Goal: Task Accomplishment & Management: Complete application form

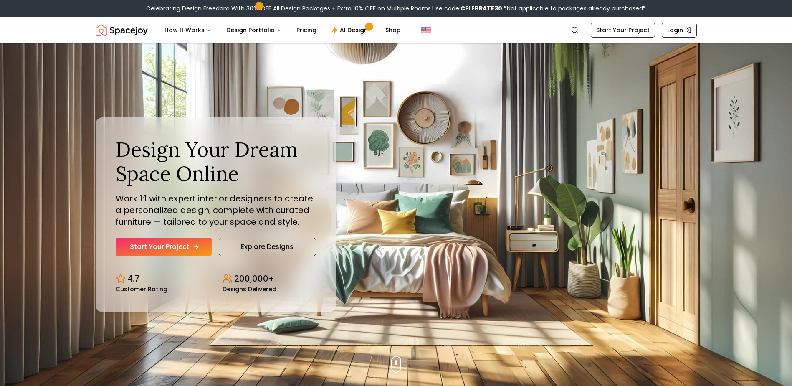
click at [173, 245] on link "Start Your Project" at bounding box center [164, 246] width 96 height 18
click at [263, 245] on link "Explore Designs" at bounding box center [267, 246] width 97 height 18
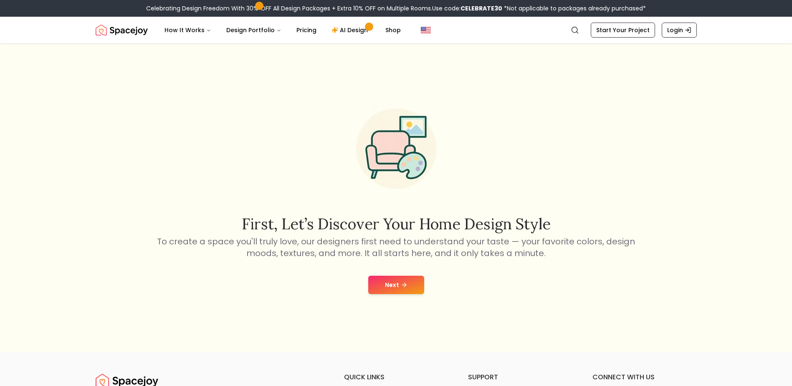
click at [404, 288] on button "Next" at bounding box center [396, 284] width 56 height 18
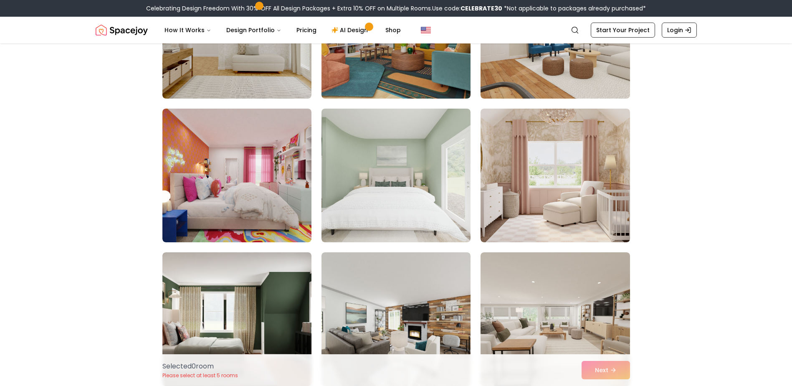
scroll to position [167, 0]
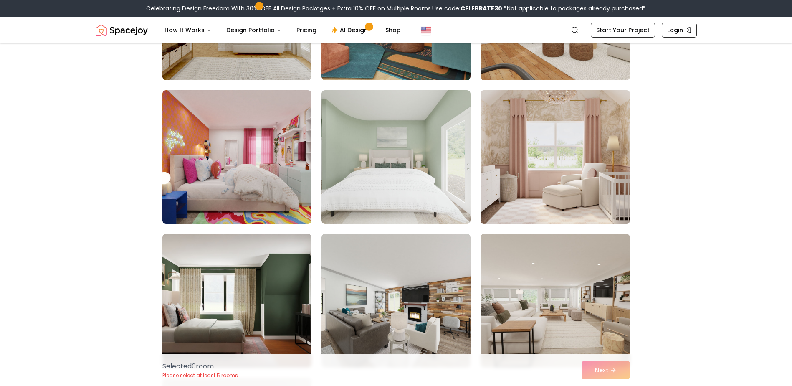
click at [512, 172] on img at bounding box center [555, 157] width 157 height 140
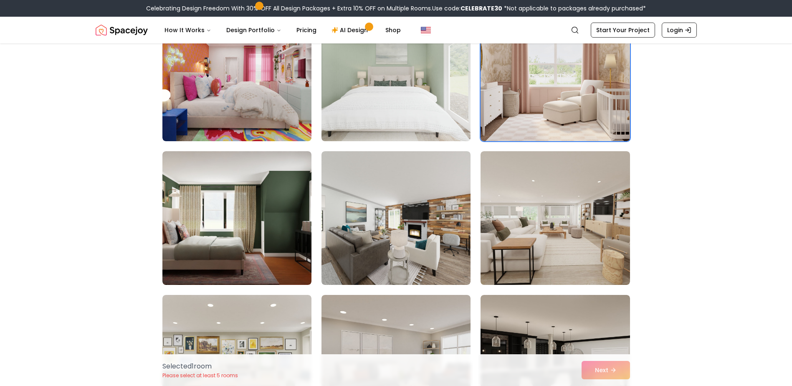
scroll to position [250, 0]
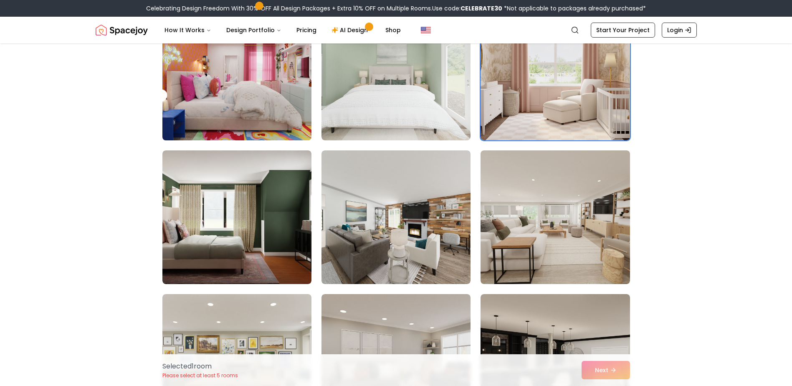
click at [257, 57] on img at bounding box center [237, 73] width 157 height 140
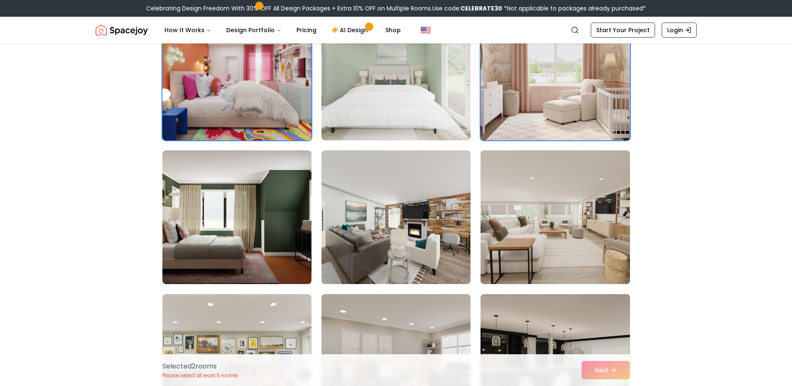
click at [491, 210] on img at bounding box center [555, 217] width 157 height 140
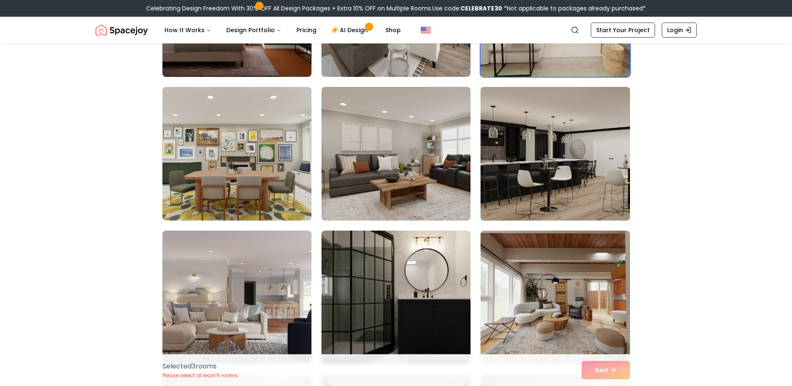
scroll to position [459, 0]
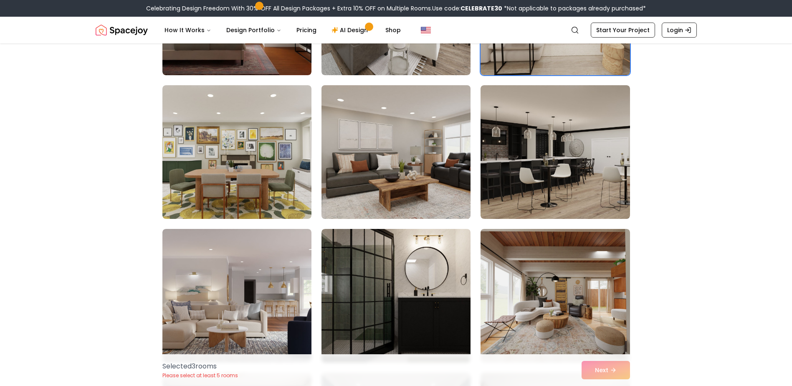
click at [391, 154] on img at bounding box center [396, 152] width 157 height 140
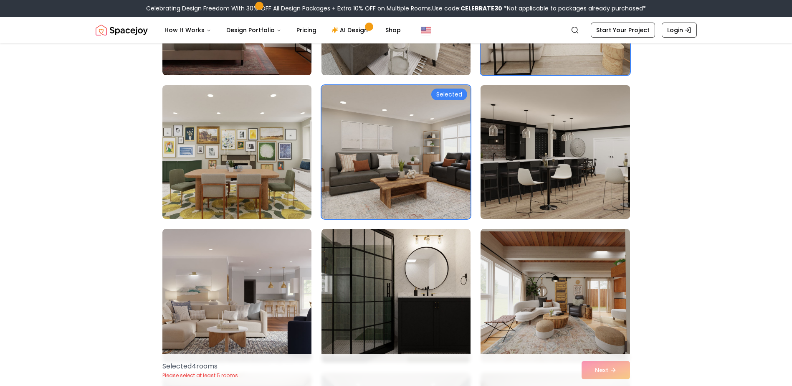
click at [604, 157] on img at bounding box center [555, 152] width 157 height 140
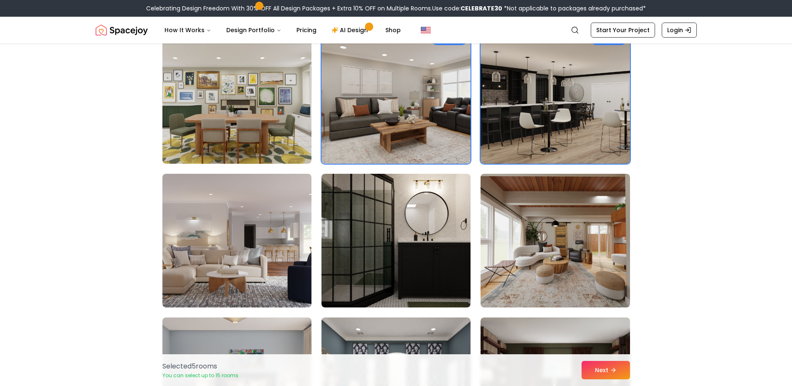
scroll to position [626, 0]
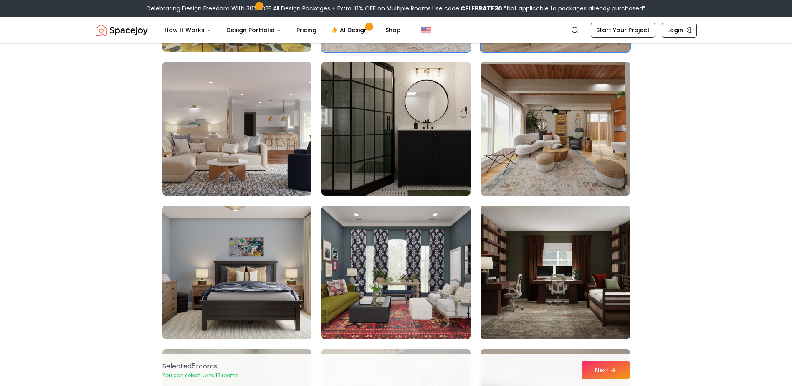
click at [437, 292] on img at bounding box center [396, 272] width 157 height 140
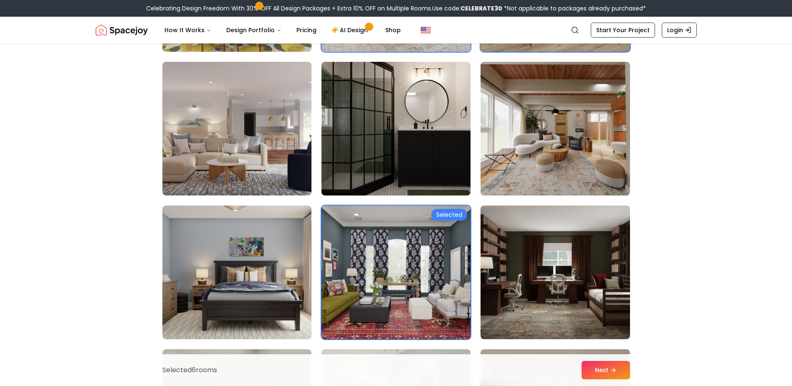
click at [452, 284] on img at bounding box center [396, 272] width 157 height 140
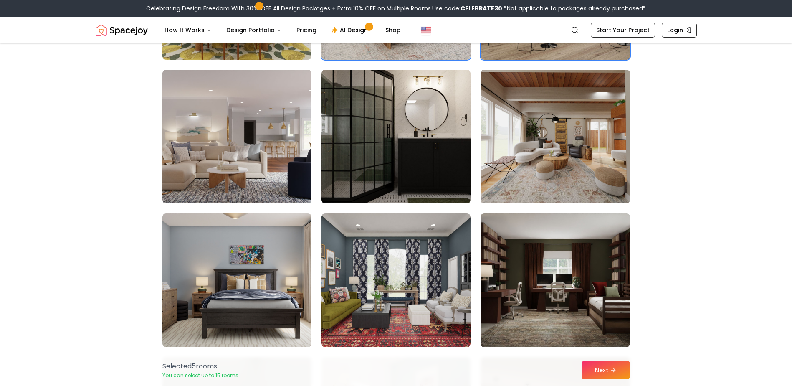
scroll to position [793, 0]
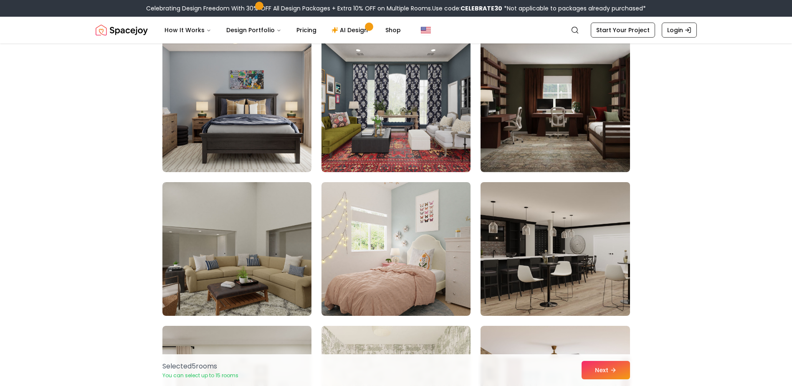
click at [527, 242] on img at bounding box center [555, 249] width 157 height 140
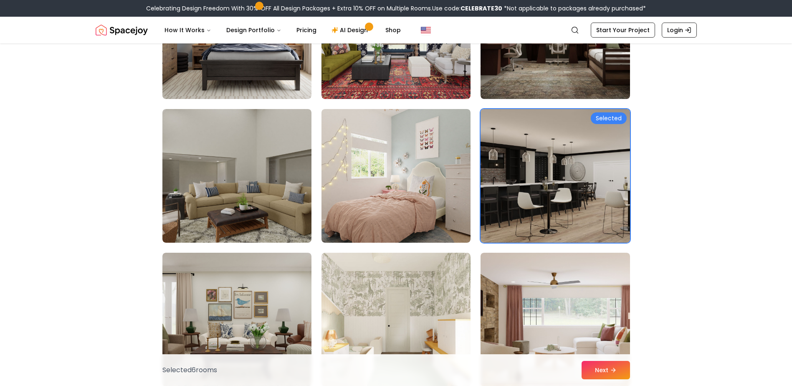
scroll to position [1085, 0]
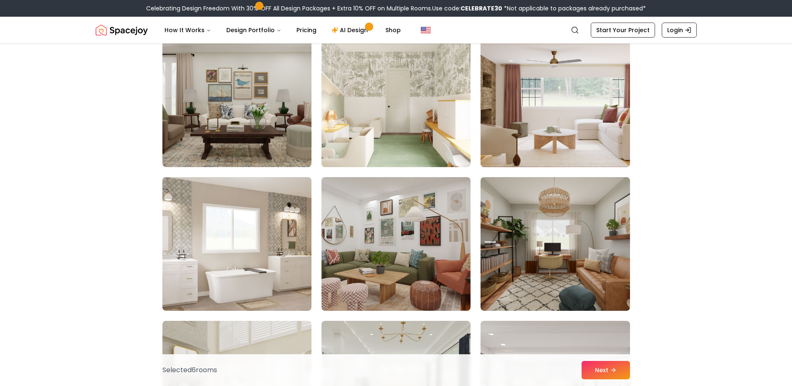
click at [578, 97] on img at bounding box center [555, 100] width 157 height 140
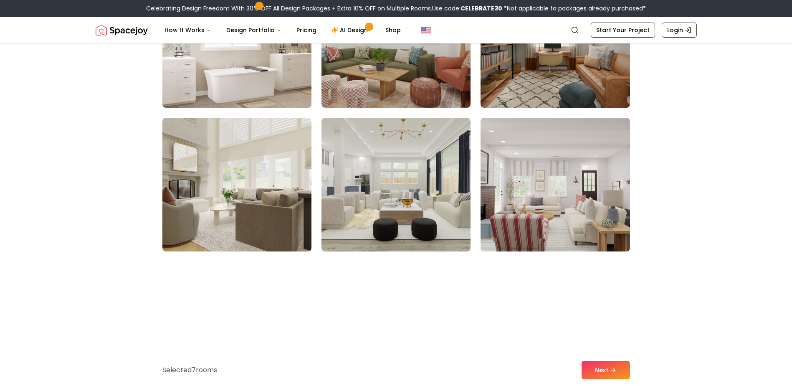
scroll to position [1294, 0]
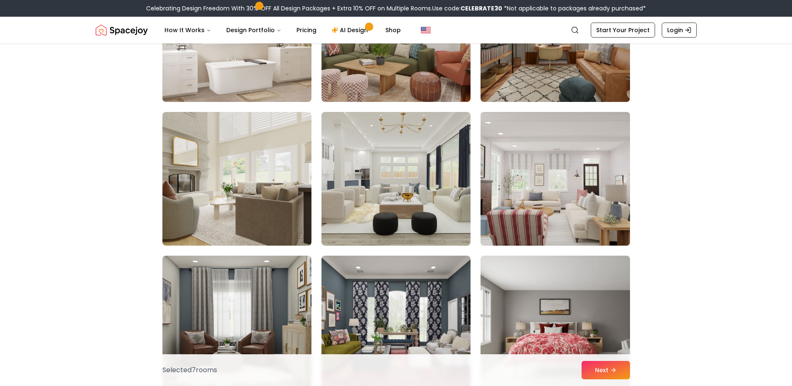
click at [573, 180] on img at bounding box center [555, 179] width 157 height 140
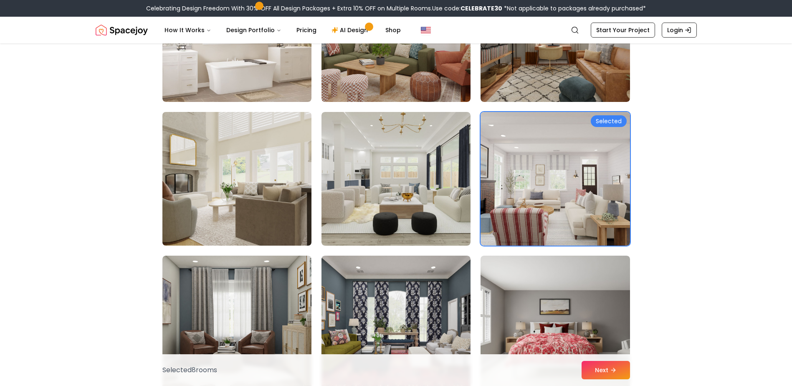
click at [226, 200] on img at bounding box center [237, 179] width 157 height 140
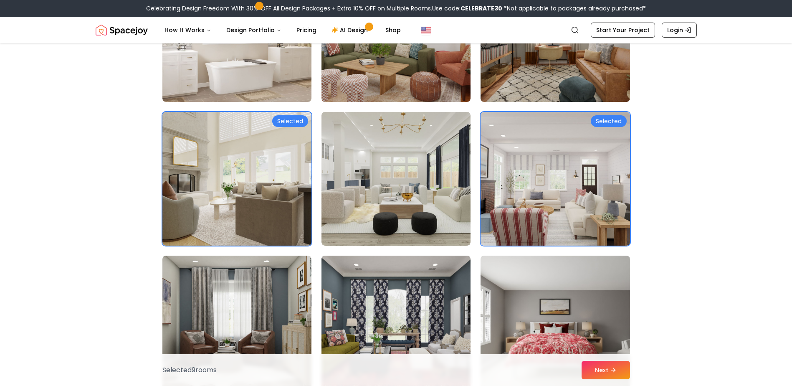
click at [353, 284] on img at bounding box center [396, 322] width 157 height 140
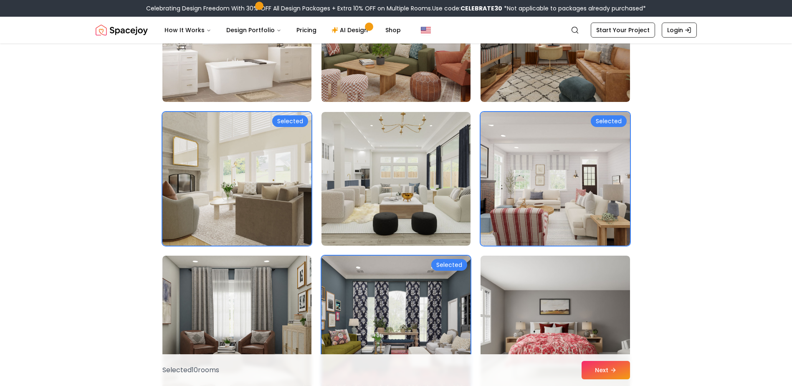
scroll to position [1503, 0]
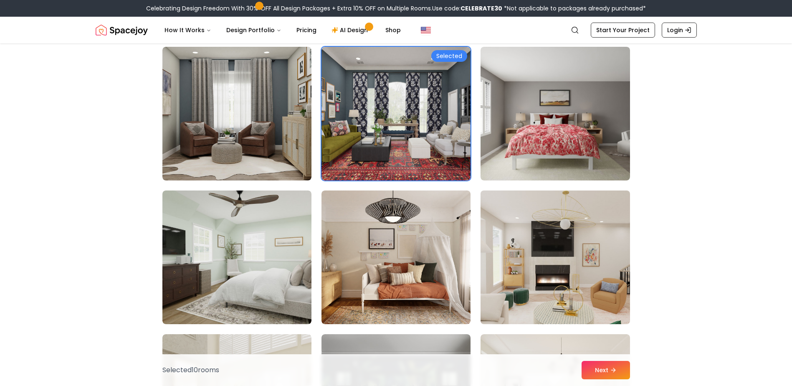
click at [510, 268] on img at bounding box center [555, 257] width 157 height 140
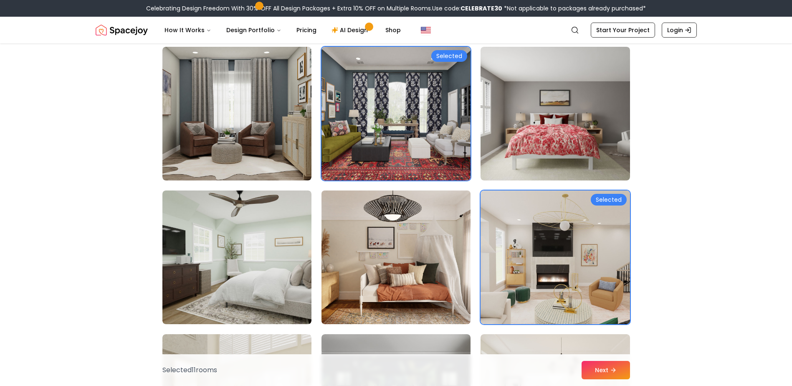
drag, startPoint x: 396, startPoint y: 275, endPoint x: 360, endPoint y: 278, distance: 36.4
click at [396, 275] on img at bounding box center [396, 257] width 157 height 140
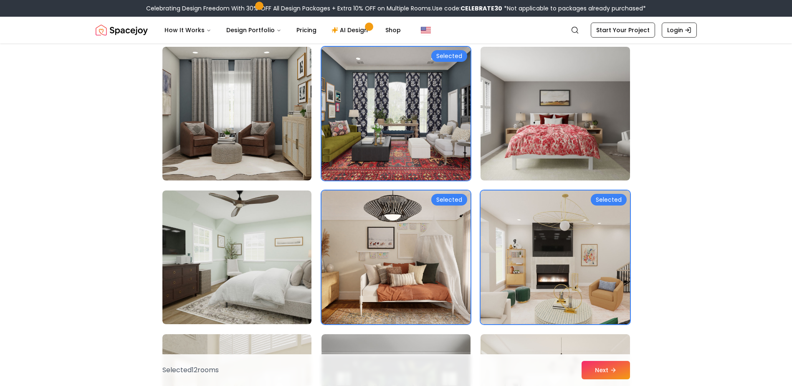
click at [326, 278] on img at bounding box center [396, 257] width 157 height 140
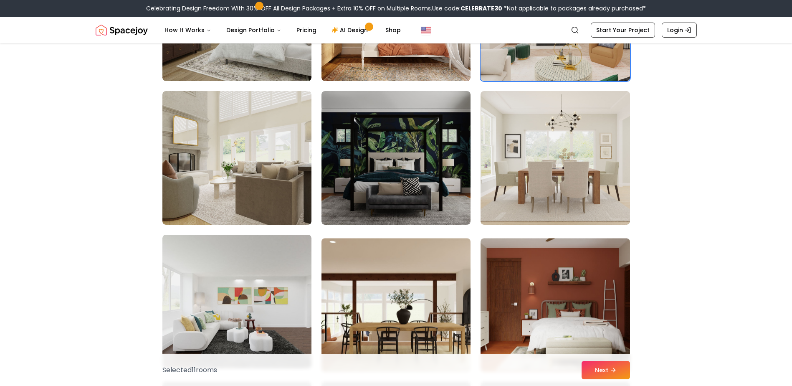
scroll to position [1753, 0]
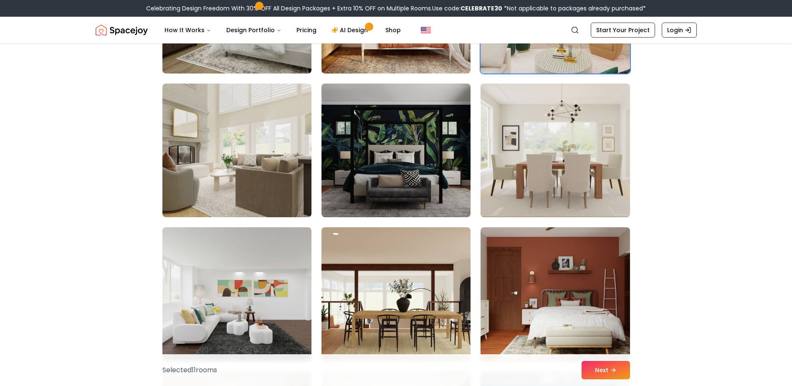
click at [518, 144] on img at bounding box center [555, 150] width 157 height 140
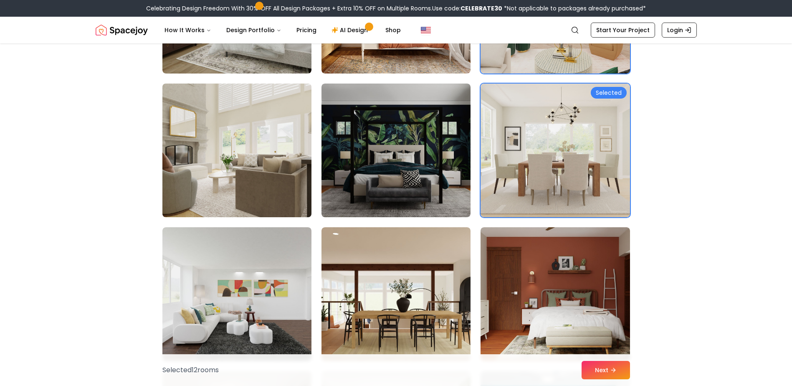
click at [196, 178] on img at bounding box center [237, 150] width 157 height 140
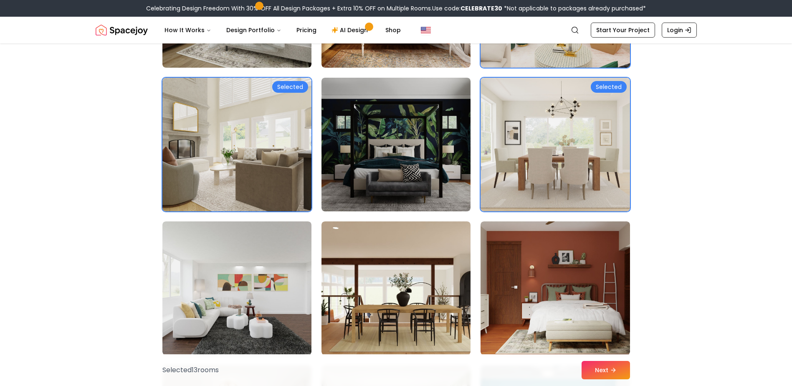
scroll to position [1920, 0]
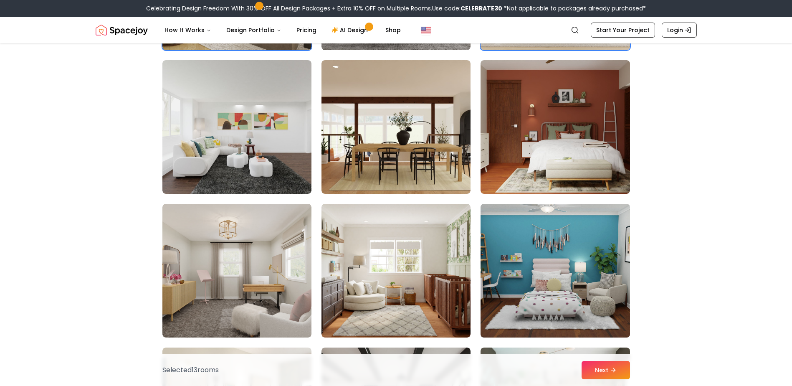
click at [533, 295] on img at bounding box center [555, 270] width 157 height 140
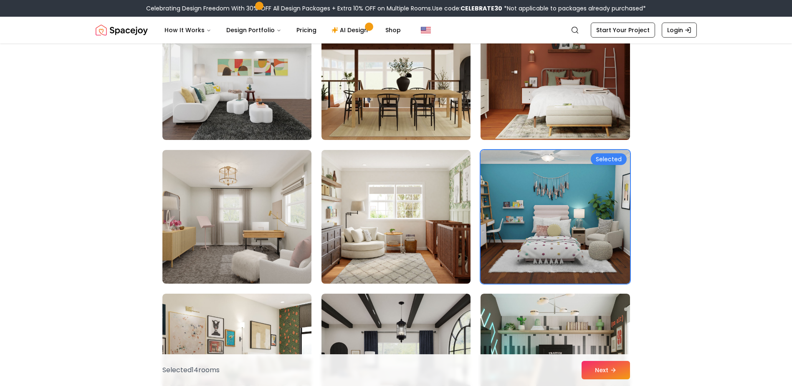
scroll to position [2087, 0]
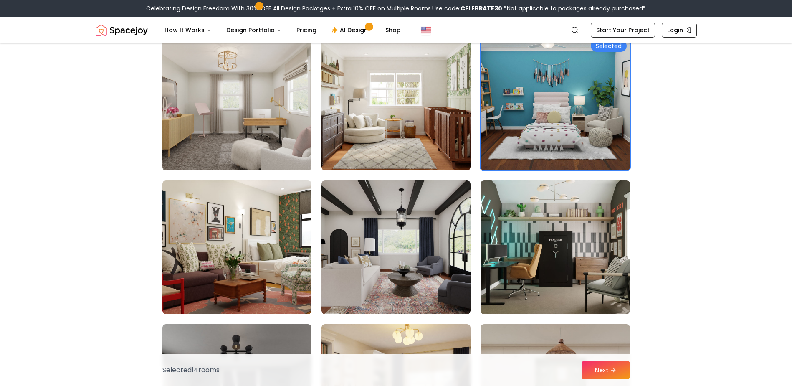
click at [226, 43] on img at bounding box center [237, 103] width 157 height 140
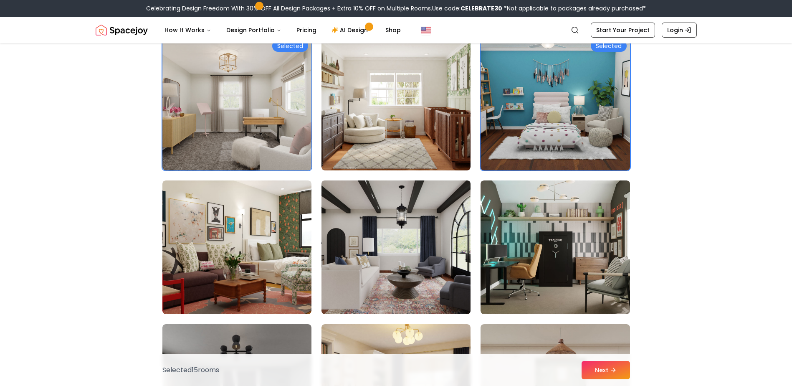
click at [408, 273] on img at bounding box center [396, 247] width 157 height 140
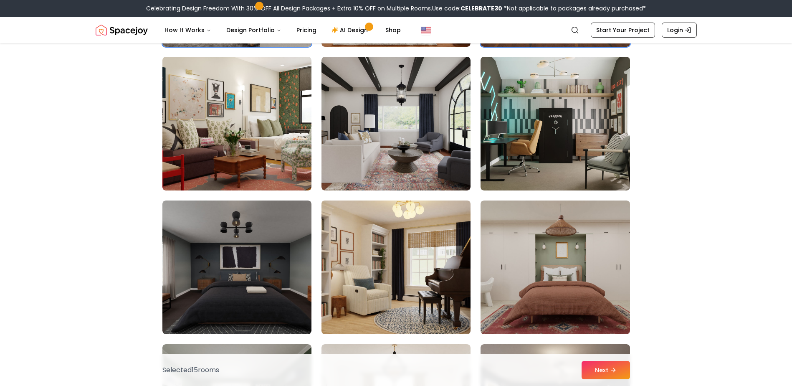
scroll to position [2212, 0]
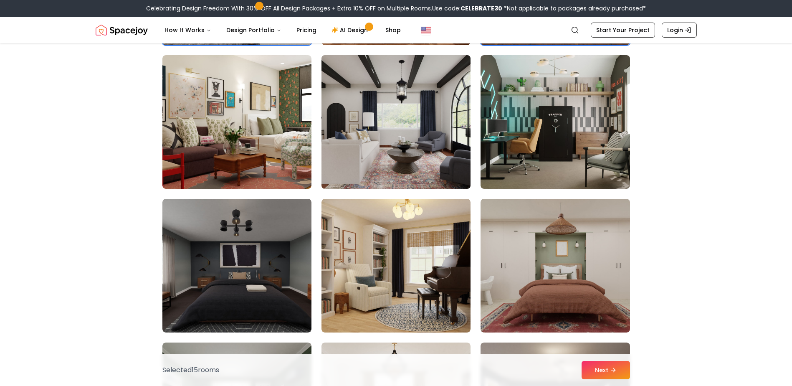
click at [397, 123] on img at bounding box center [396, 122] width 157 height 140
click at [400, 180] on img at bounding box center [396, 122] width 157 height 140
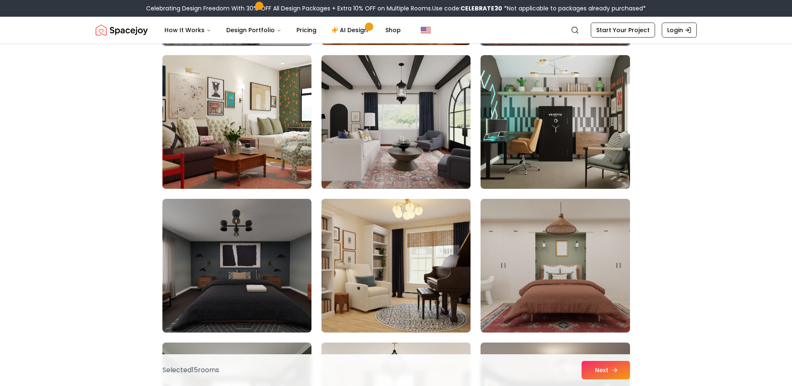
click at [591, 366] on button "Next" at bounding box center [605, 370] width 48 height 18
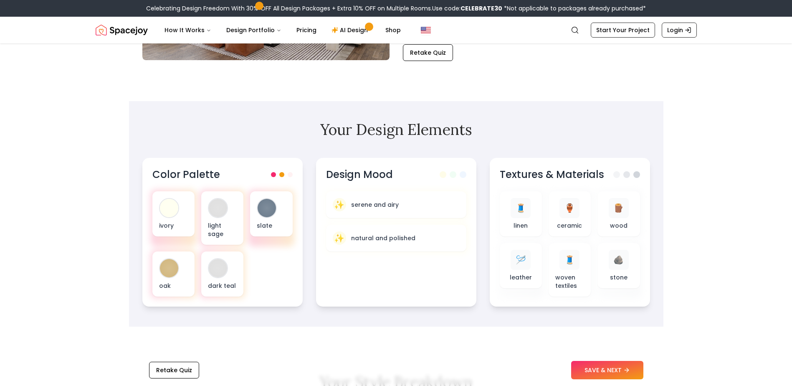
scroll to position [209, 0]
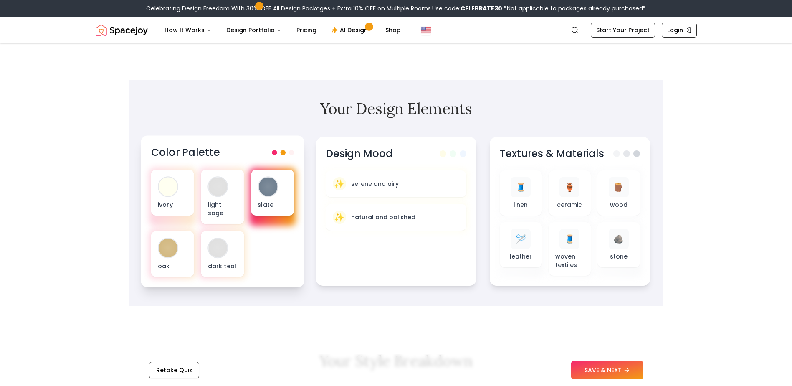
click at [277, 196] on div "slate" at bounding box center [271, 192] width 43 height 46
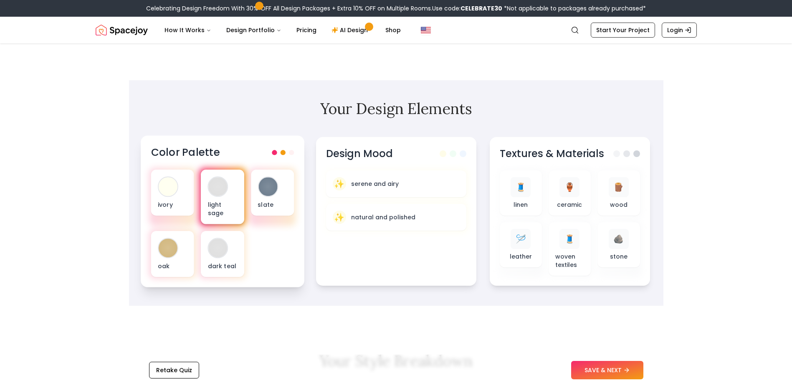
click at [228, 198] on div "light sage" at bounding box center [222, 196] width 43 height 55
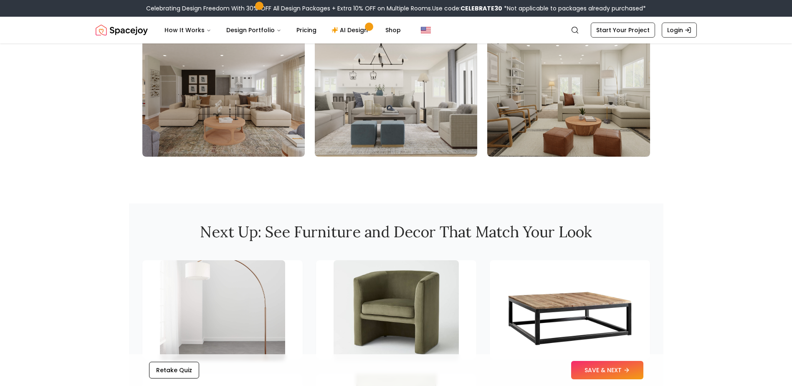
scroll to position [960, 0]
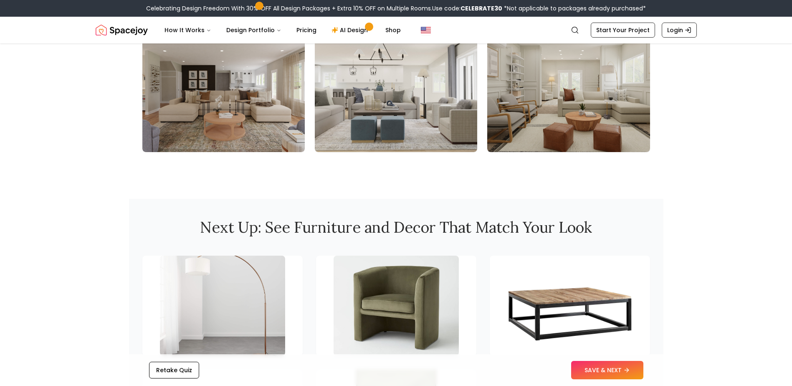
click at [424, 86] on img at bounding box center [396, 85] width 162 height 134
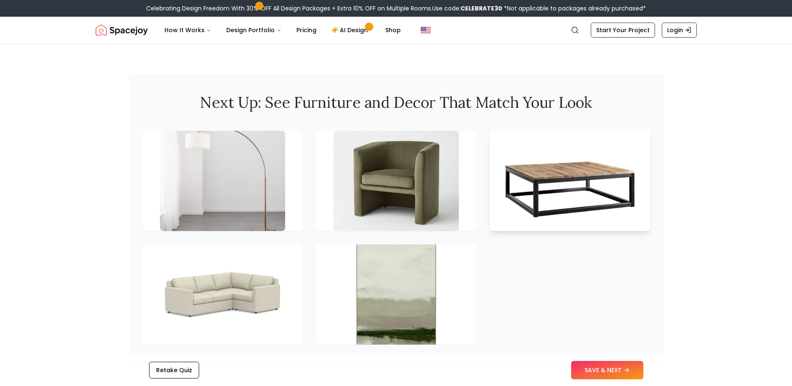
scroll to position [1085, 0]
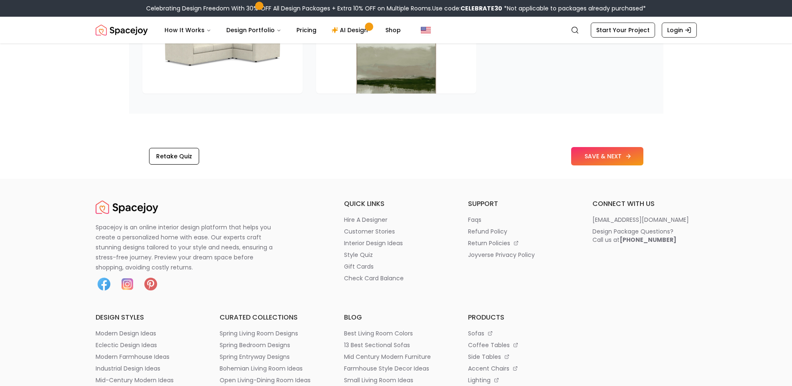
click at [596, 164] on button "SAVE & NEXT" at bounding box center [607, 156] width 72 height 18
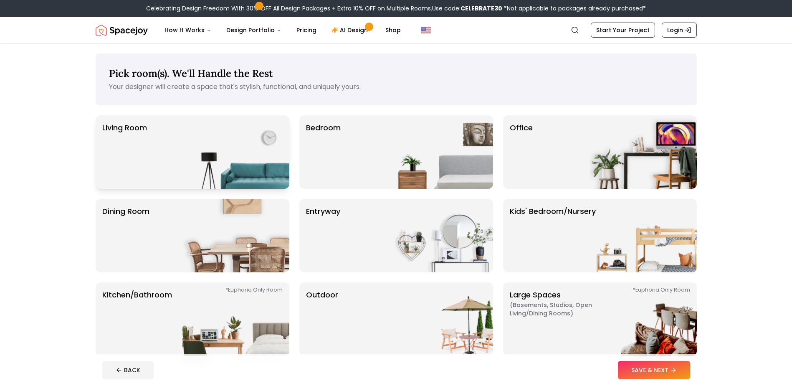
click at [226, 145] on img at bounding box center [235, 151] width 107 height 73
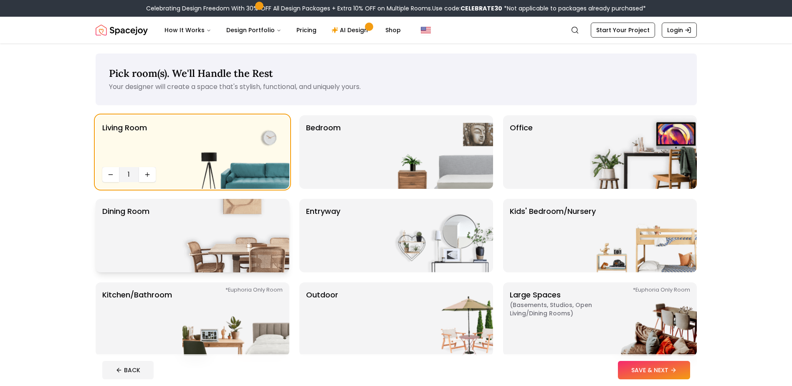
click at [200, 253] on img at bounding box center [235, 235] width 107 height 73
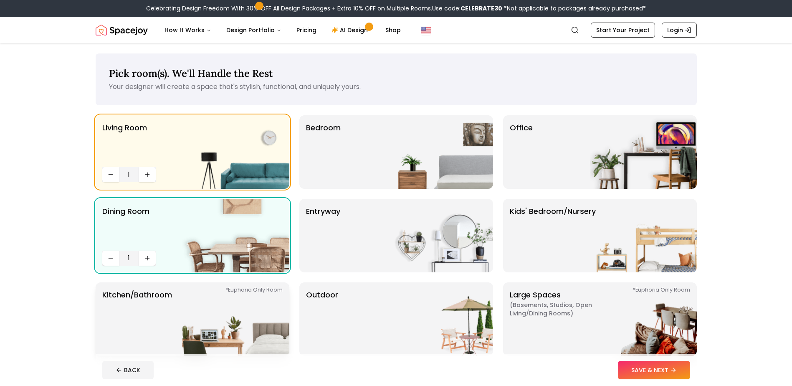
click at [196, 303] on img at bounding box center [235, 318] width 107 height 73
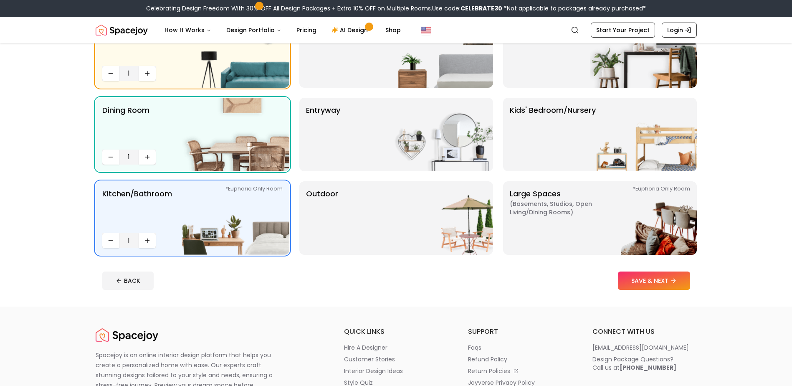
scroll to position [125, 0]
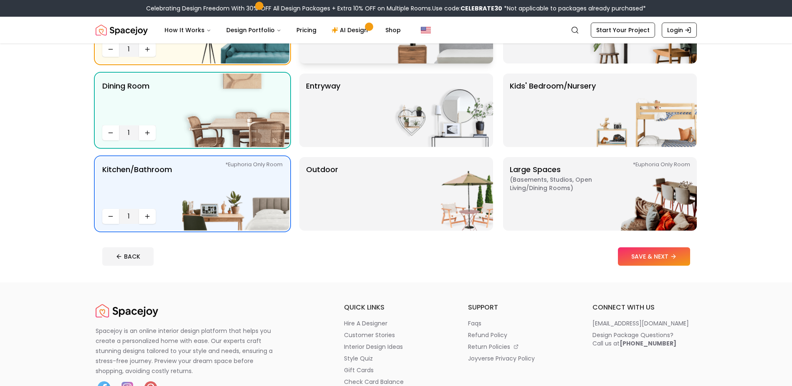
click at [383, 58] on div "Bedroom" at bounding box center [396, 26] width 194 height 73
click at [648, 253] on button "SAVE & NEXT" at bounding box center [654, 256] width 72 height 18
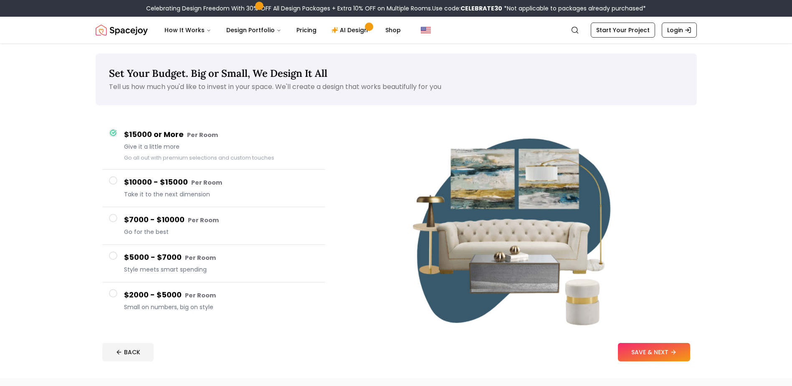
click at [171, 303] on span "Small on numbers, big on style" at bounding box center [221, 307] width 194 height 8
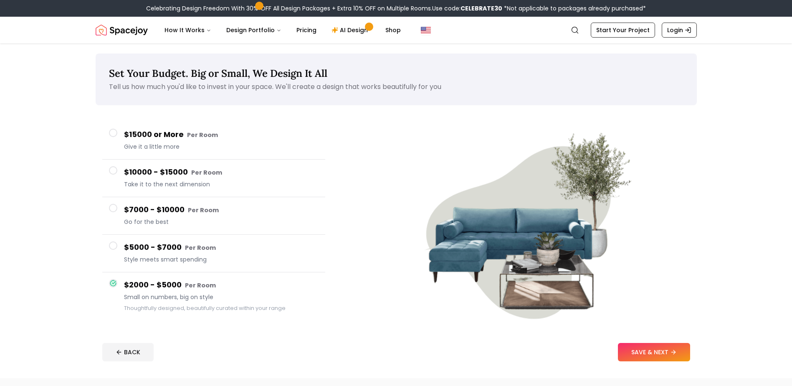
click at [176, 252] on h4 "$5000 - $7000 Per Room" at bounding box center [221, 247] width 194 height 12
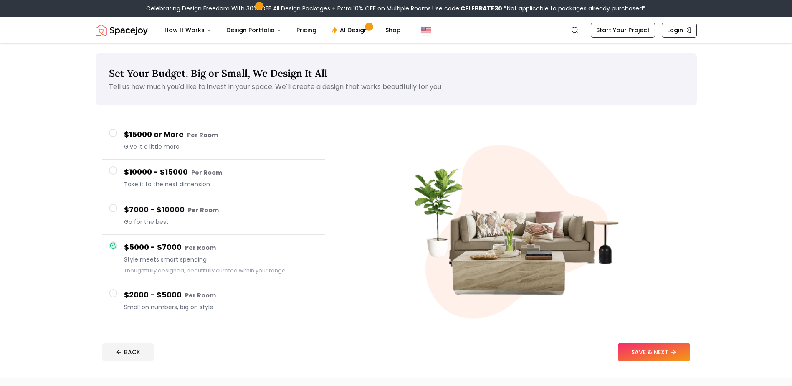
click at [178, 301] on div "$2000 - $5000 Per Room Small on numbers, big on style" at bounding box center [221, 301] width 194 height 24
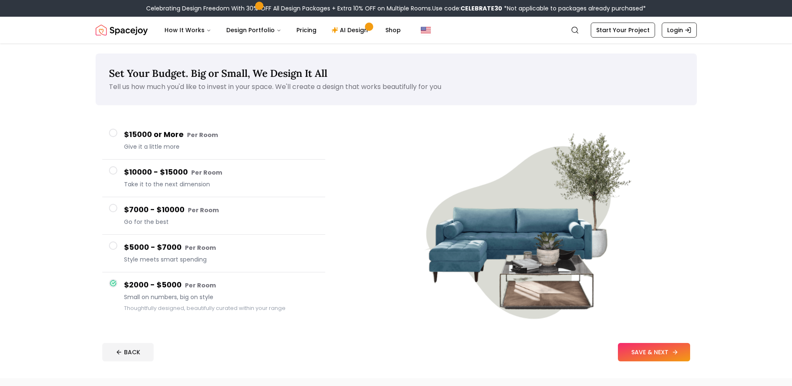
click at [671, 355] on button "SAVE & NEXT" at bounding box center [654, 352] width 72 height 18
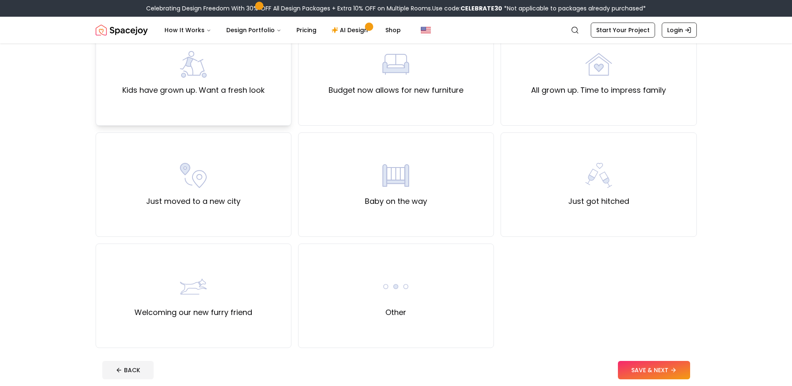
scroll to position [209, 0]
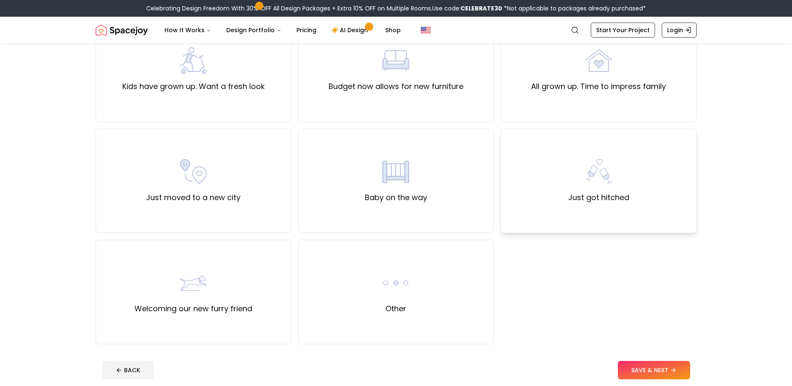
click at [631, 192] on div "Just got hitched" at bounding box center [598, 181] width 196 height 104
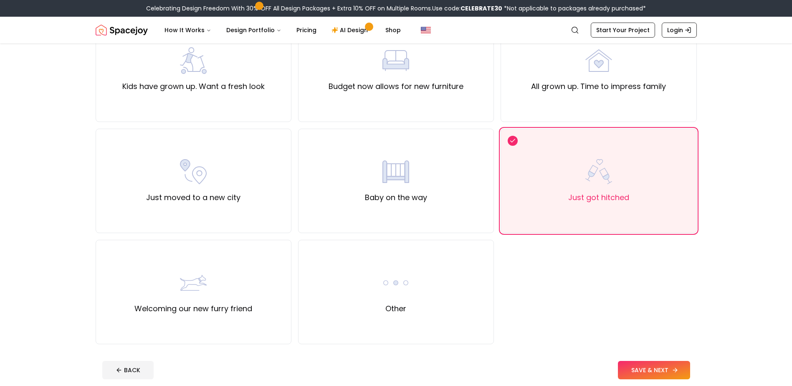
click at [639, 366] on button "SAVE & NEXT" at bounding box center [654, 370] width 72 height 18
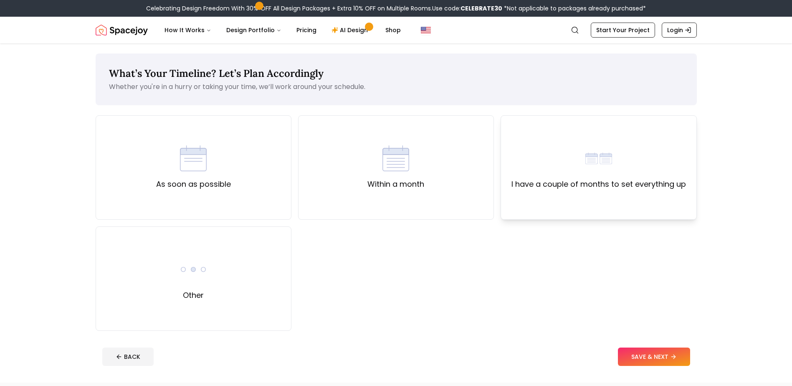
click at [525, 155] on div "I have a couple of months to set everything up" at bounding box center [598, 167] width 174 height 45
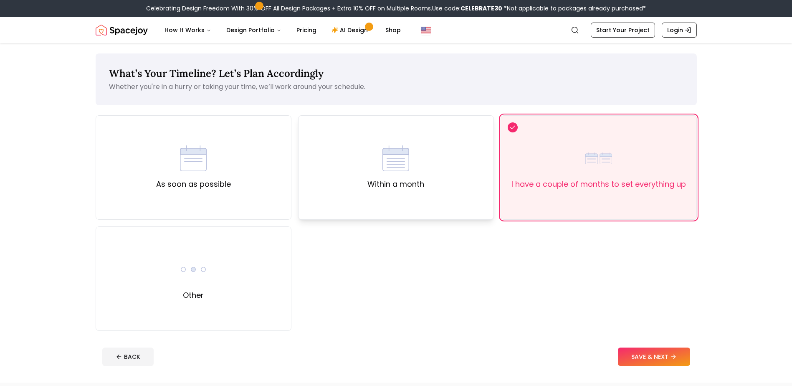
click at [404, 140] on div "Within a month" at bounding box center [396, 167] width 196 height 104
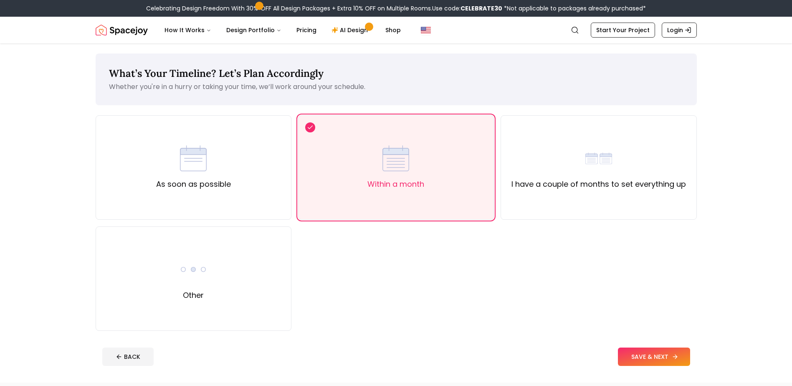
click at [639, 349] on button "SAVE & NEXT" at bounding box center [654, 356] width 72 height 18
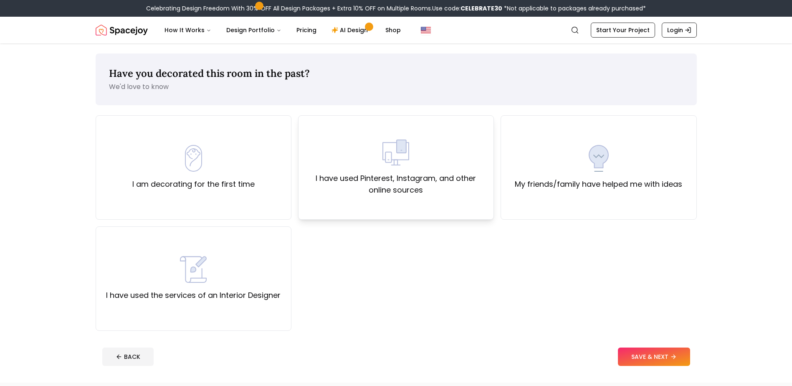
click at [369, 196] on div "I have used Pinterest, Instagram, and other online sources" at bounding box center [396, 167] width 196 height 104
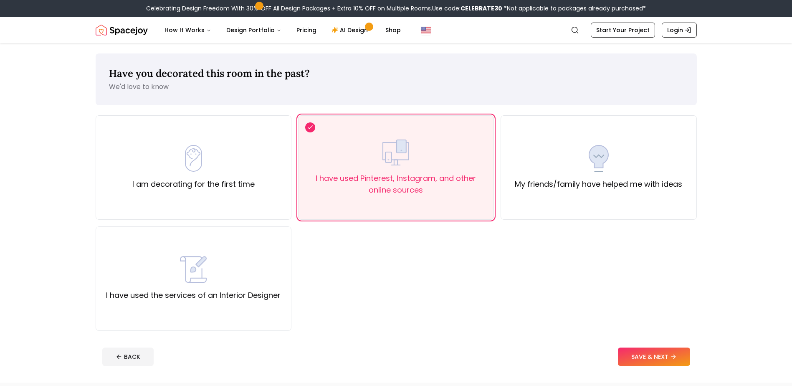
drag, startPoint x: 682, startPoint y: 364, endPoint x: 682, endPoint y: 359, distance: 5.4
click at [682, 362] on button "SAVE & NEXT" at bounding box center [654, 356] width 72 height 18
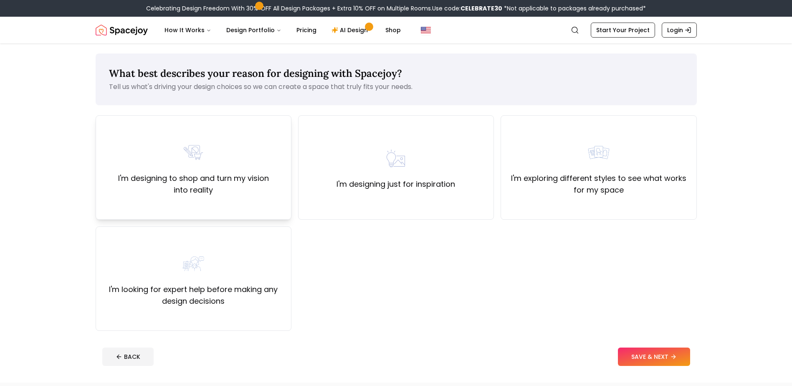
click at [255, 186] on label "I'm designing to shop and turn my vision into reality" at bounding box center [194, 183] width 182 height 23
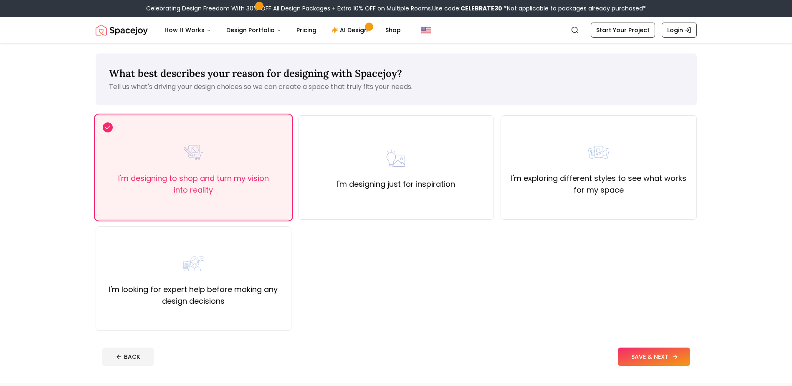
click at [674, 352] on button "SAVE & NEXT" at bounding box center [654, 356] width 72 height 18
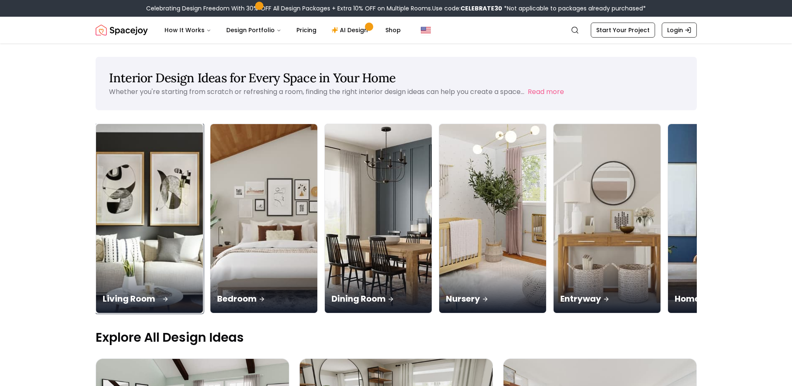
click at [175, 246] on img at bounding box center [149, 218] width 112 height 198
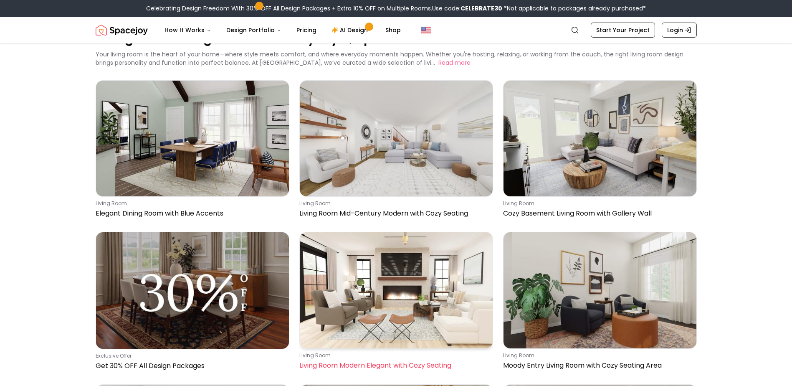
scroll to position [83, 0]
